Goal: Find specific page/section: Find specific page/section

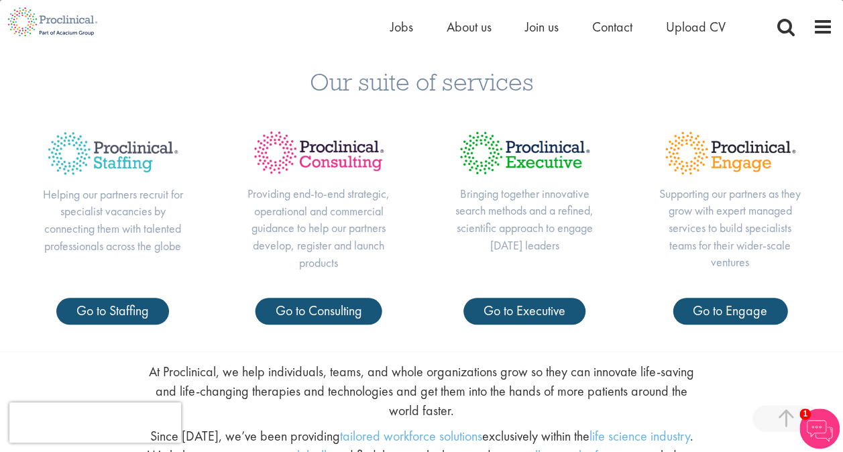
scroll to position [466, 0]
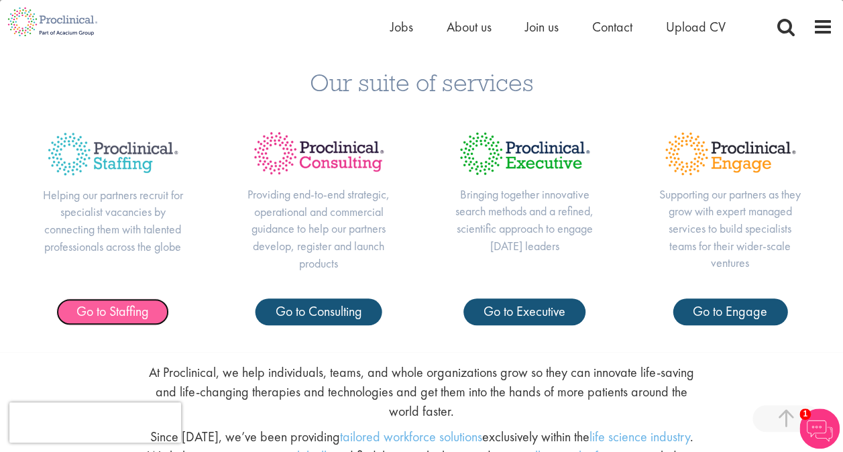
click at [113, 306] on span "Go to Staffing" at bounding box center [112, 311] width 72 height 17
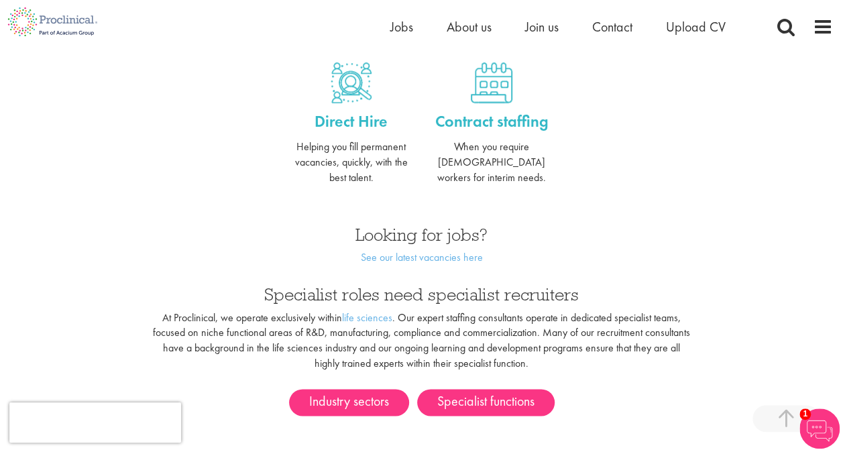
scroll to position [593, 0]
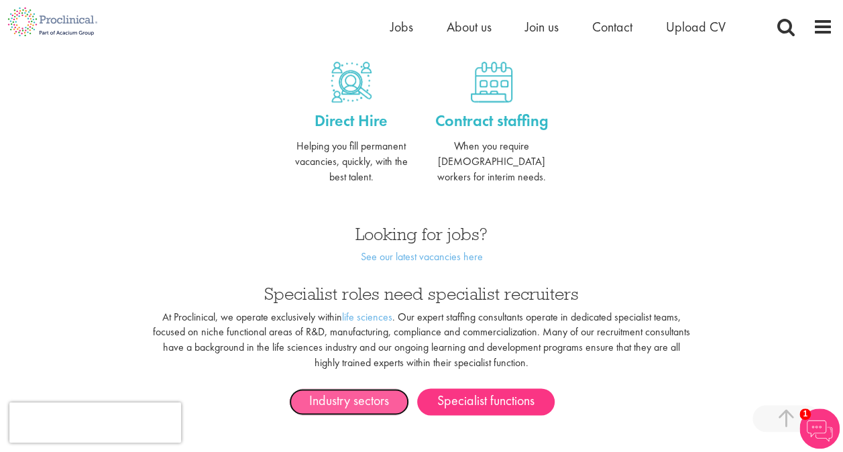
click at [333, 391] on link "Industry sectors" at bounding box center [349, 401] width 120 height 27
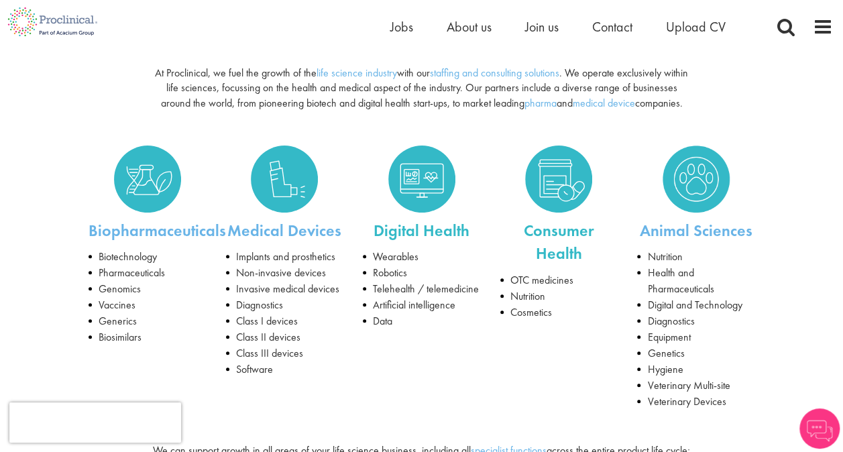
scroll to position [155, 0]
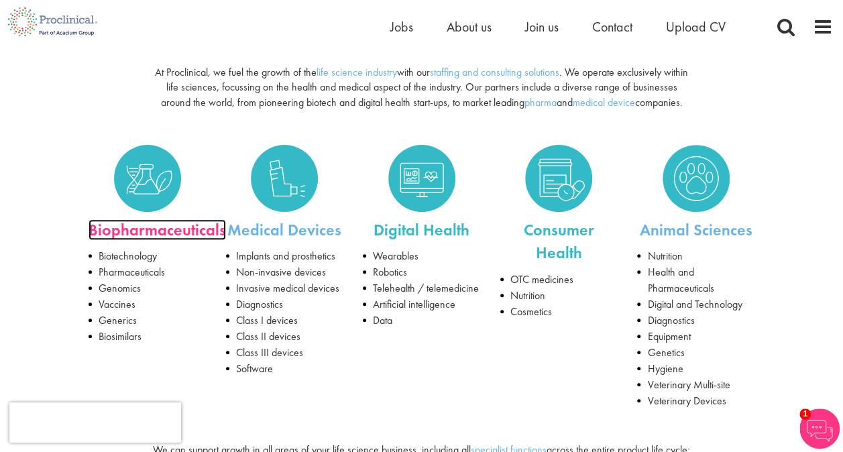
click at [173, 225] on link "Biopharmaceuticals" at bounding box center [158, 229] width 138 height 21
